Goal: Navigation & Orientation: Find specific page/section

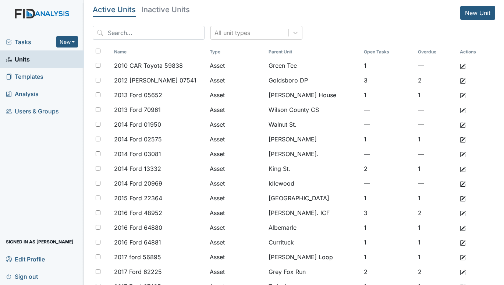
click at [24, 41] on span "Tasks" at bounding box center [31, 42] width 50 height 9
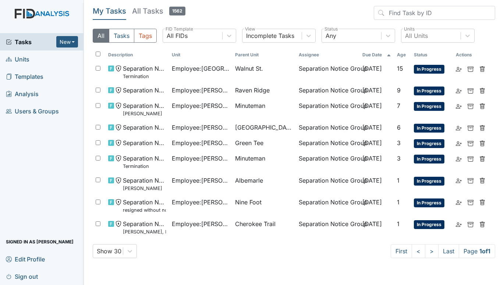
click at [22, 58] on span "Units" at bounding box center [18, 58] width 24 height 11
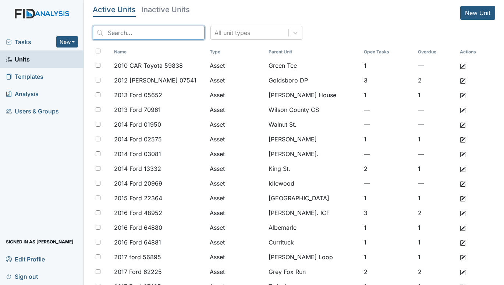
click at [147, 32] on input "search" at bounding box center [149, 33] width 112 height 14
click at [27, 39] on span "Tasks" at bounding box center [31, 42] width 50 height 9
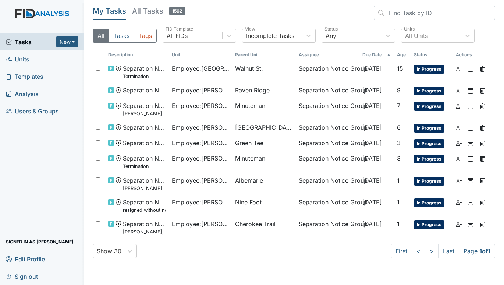
click at [19, 56] on span "Units" at bounding box center [18, 58] width 24 height 11
